Goal: Task Accomplishment & Management: Complete application form

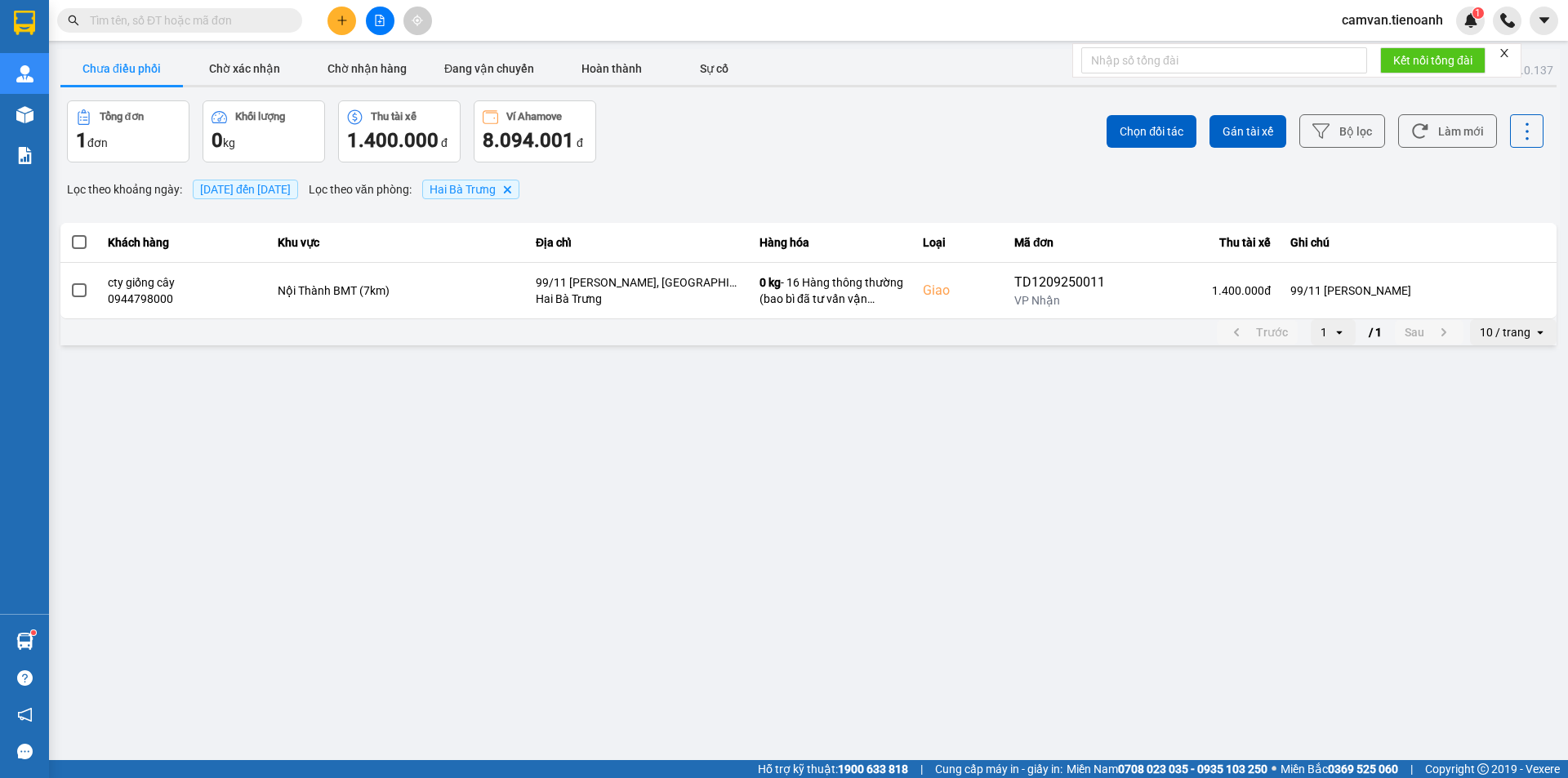
click at [220, 26] on input "text" at bounding box center [186, 21] width 193 height 18
paste input "0365259351"
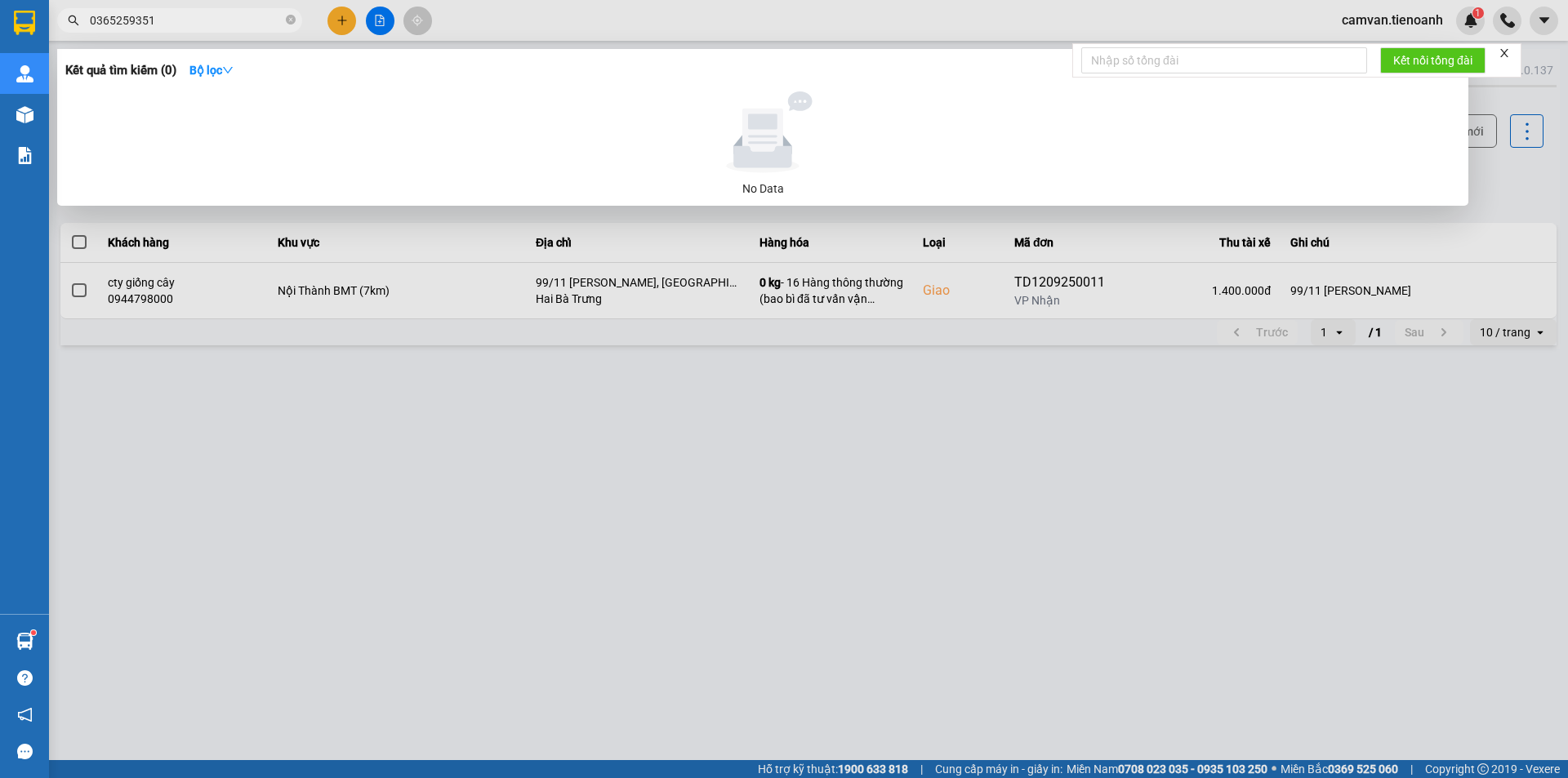
click at [220, 26] on input "0365259351" at bounding box center [186, 21] width 193 height 18
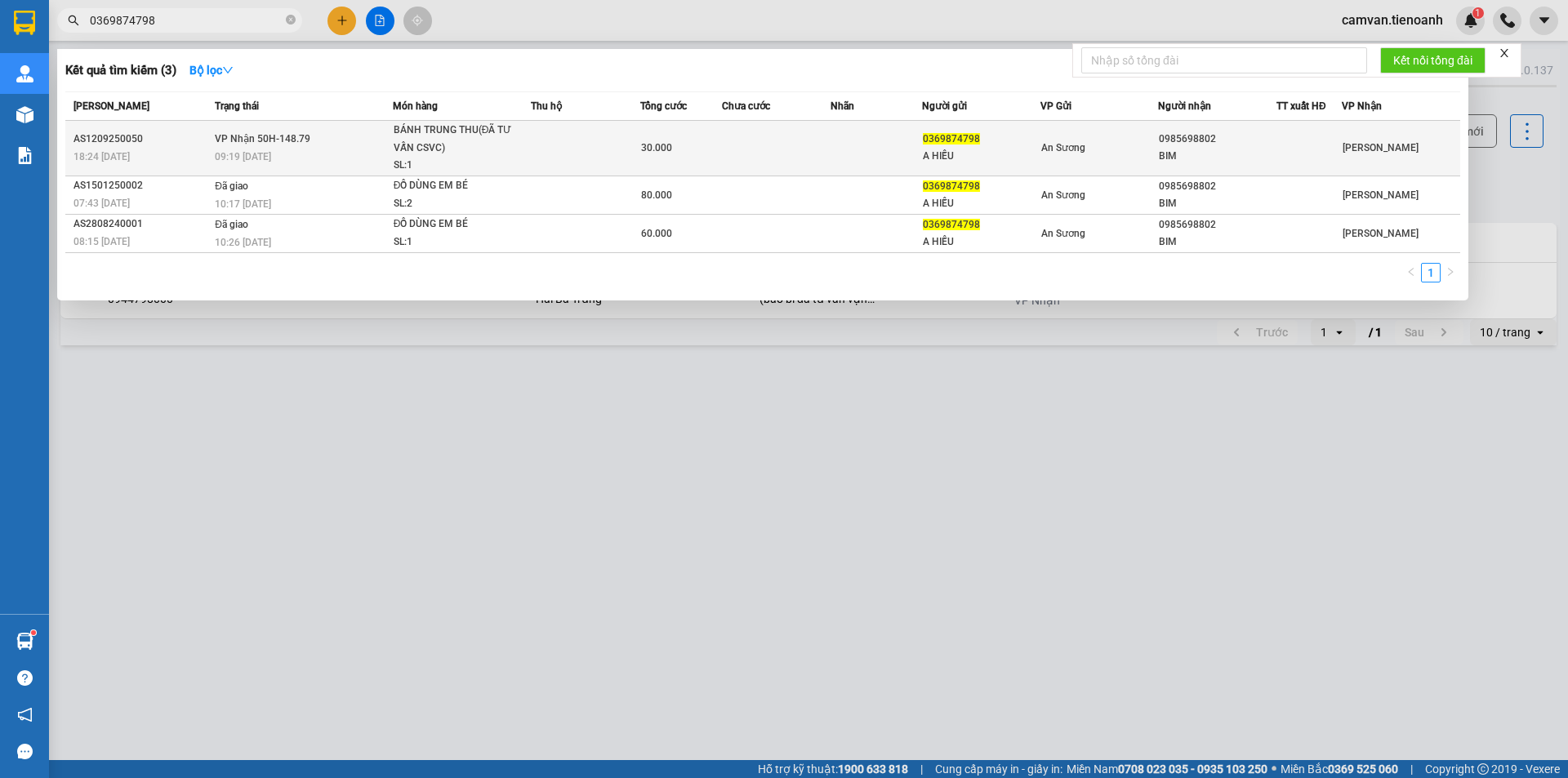
type input "0369874798"
click at [321, 158] on div "09:19 [DATE]" at bounding box center [303, 157] width 178 height 18
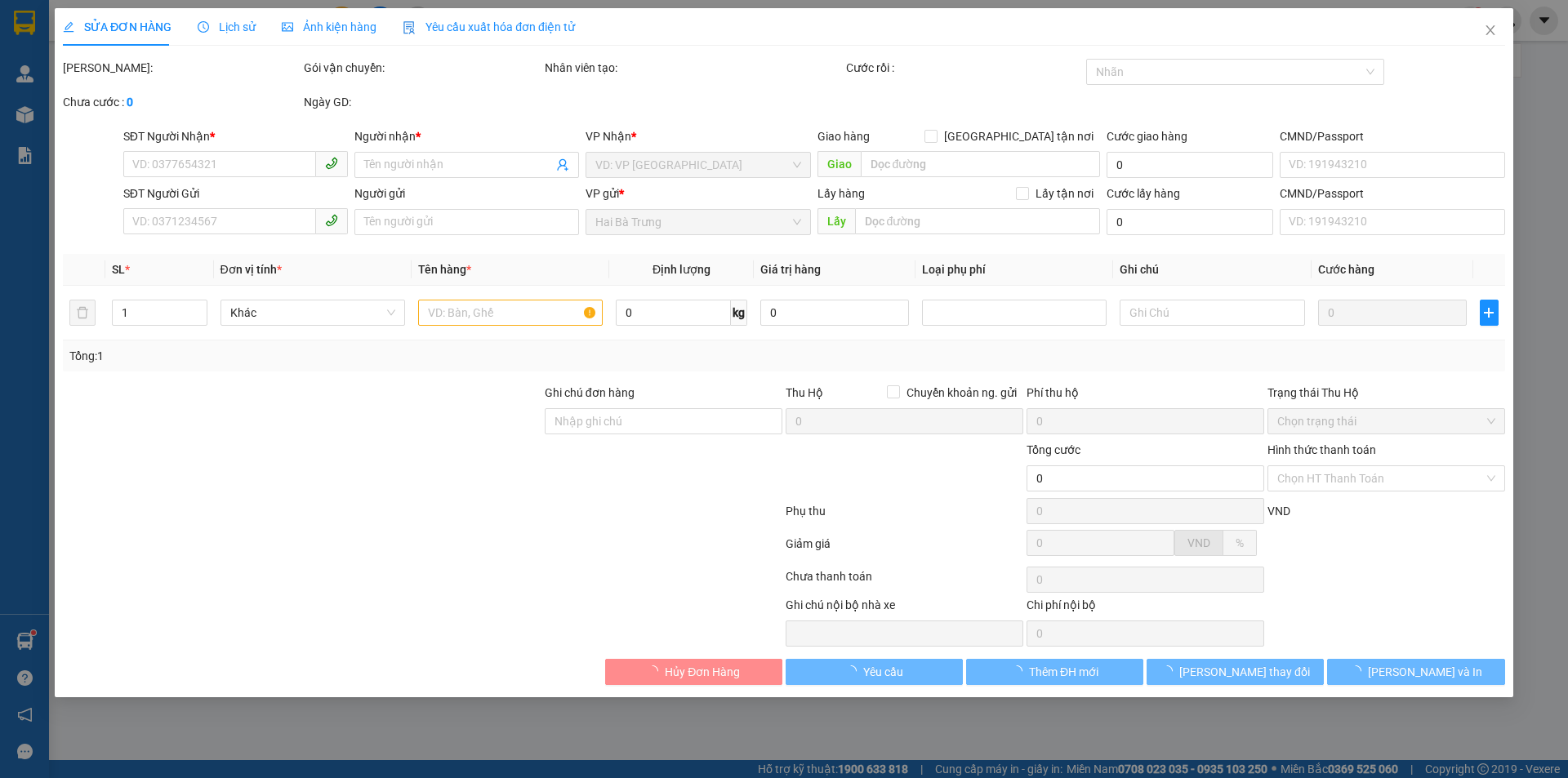
type input "0985698802"
type input "BIM"
type input "0369874798"
type input "A HIẾU"
type input "30.000"
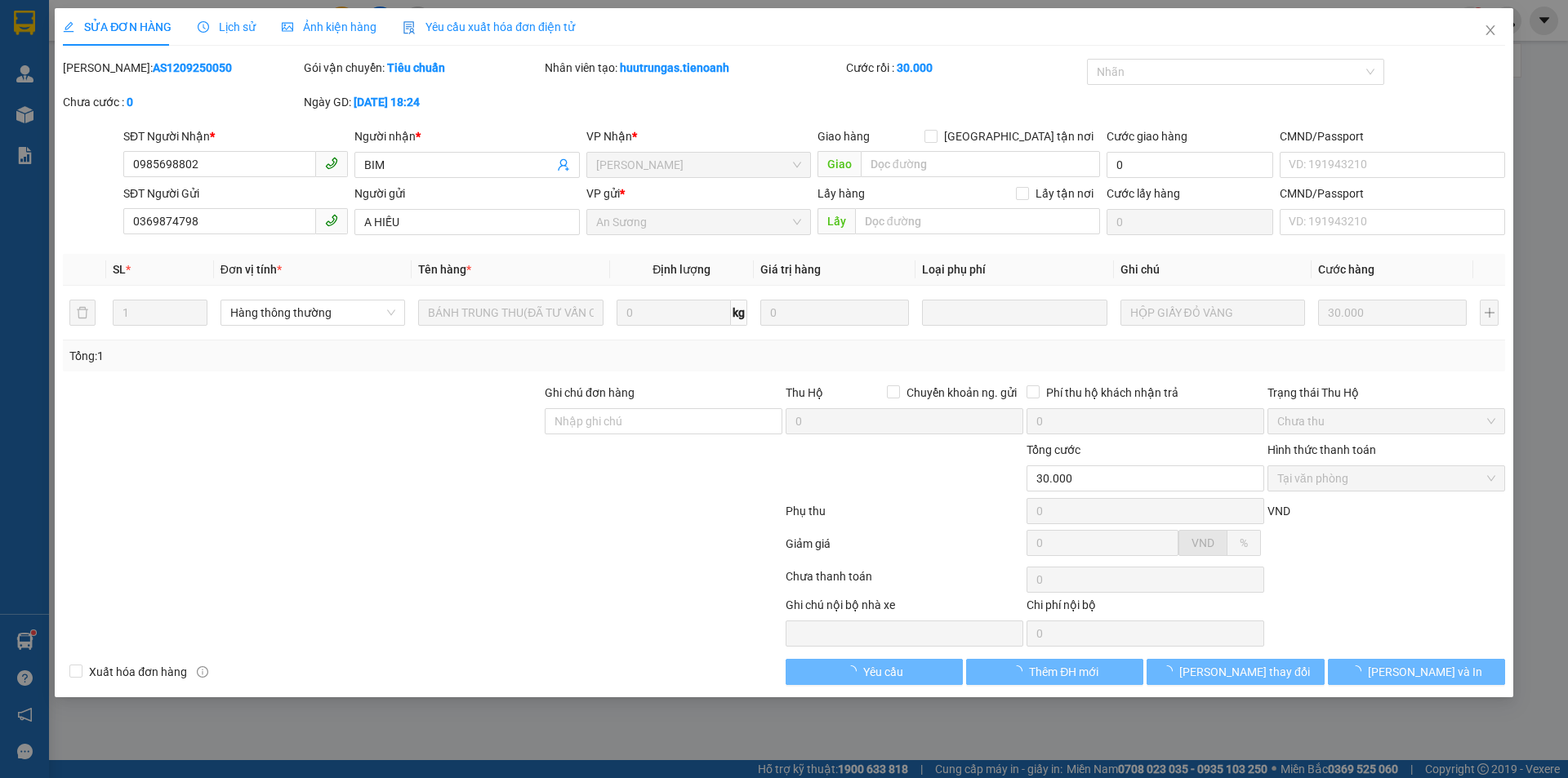
click at [226, 29] on span "Lịch sử" at bounding box center [226, 27] width 58 height 13
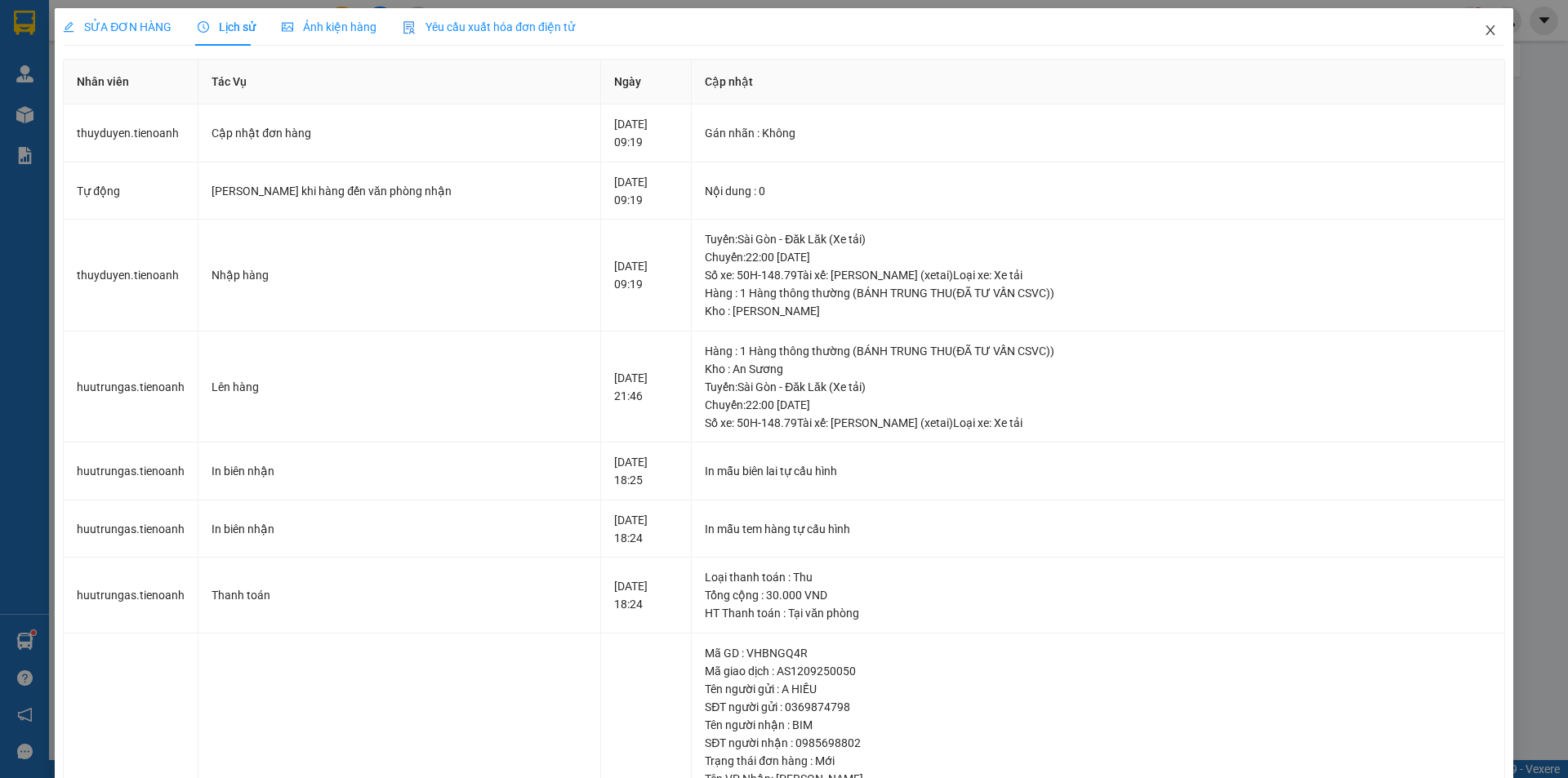
click at [1484, 29] on icon "close" at bounding box center [1490, 30] width 13 height 13
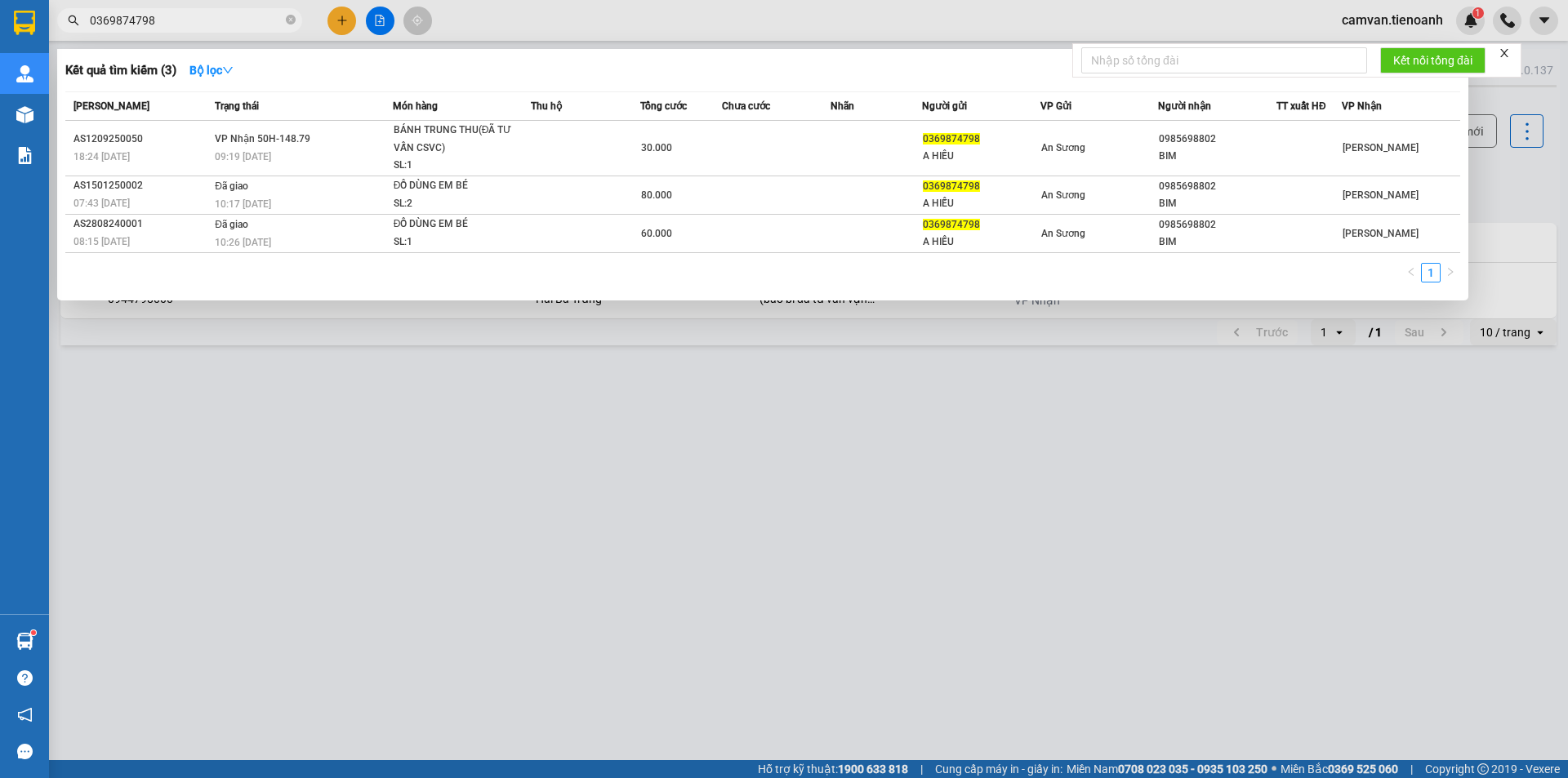
click at [180, 20] on input "0369874798" at bounding box center [186, 21] width 193 height 18
